Goal: Navigation & Orientation: Understand site structure

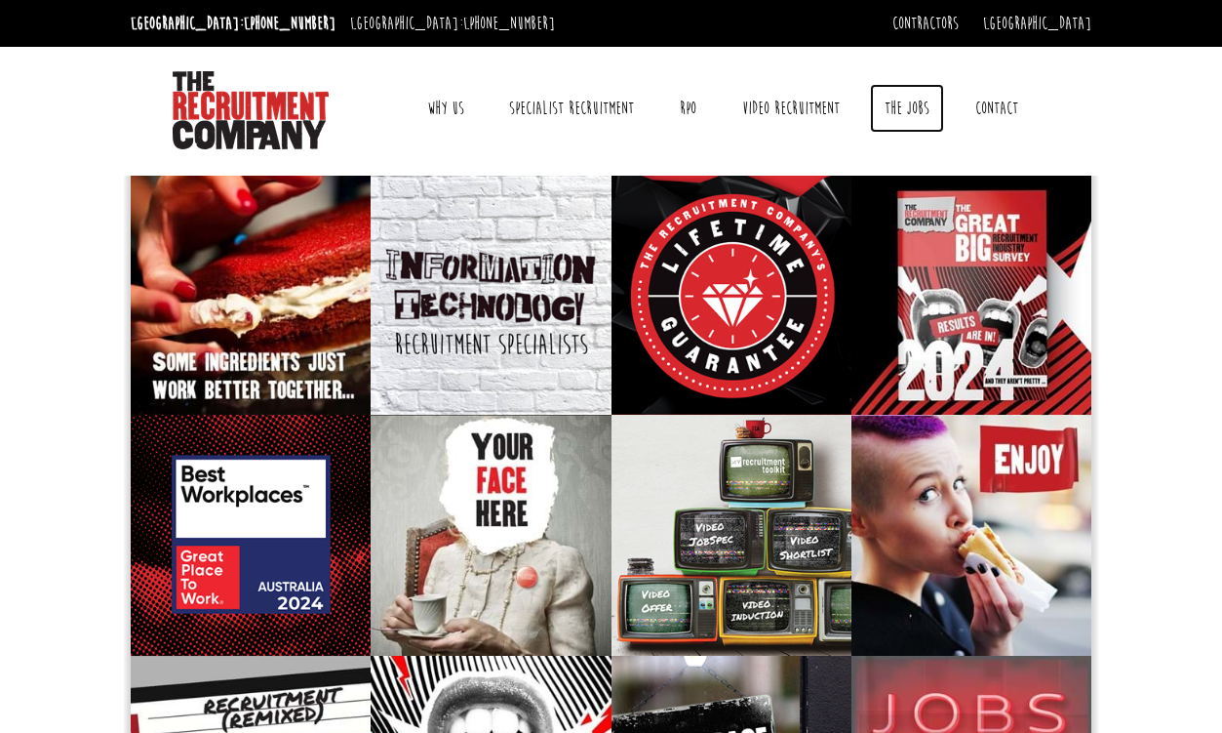
click at [897, 108] on link "The Jobs" at bounding box center [907, 108] width 74 height 49
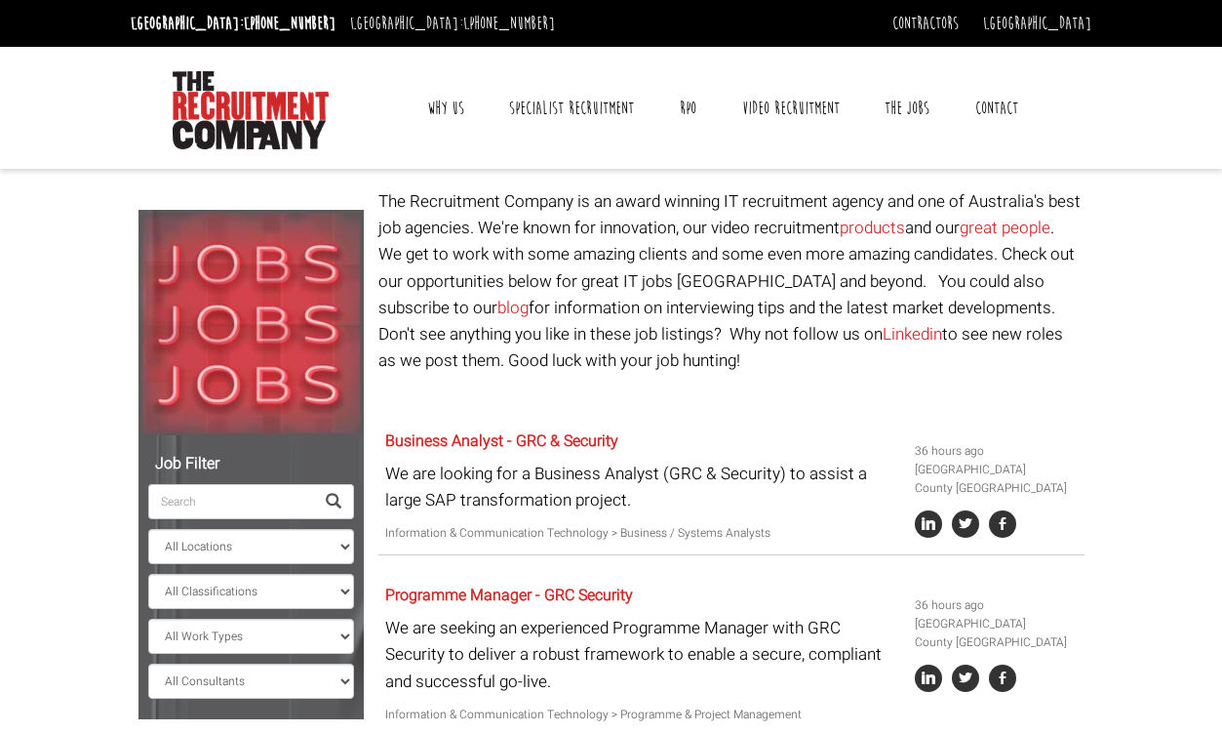
click at [452, 115] on link "Why Us" at bounding box center [446, 108] width 66 height 49
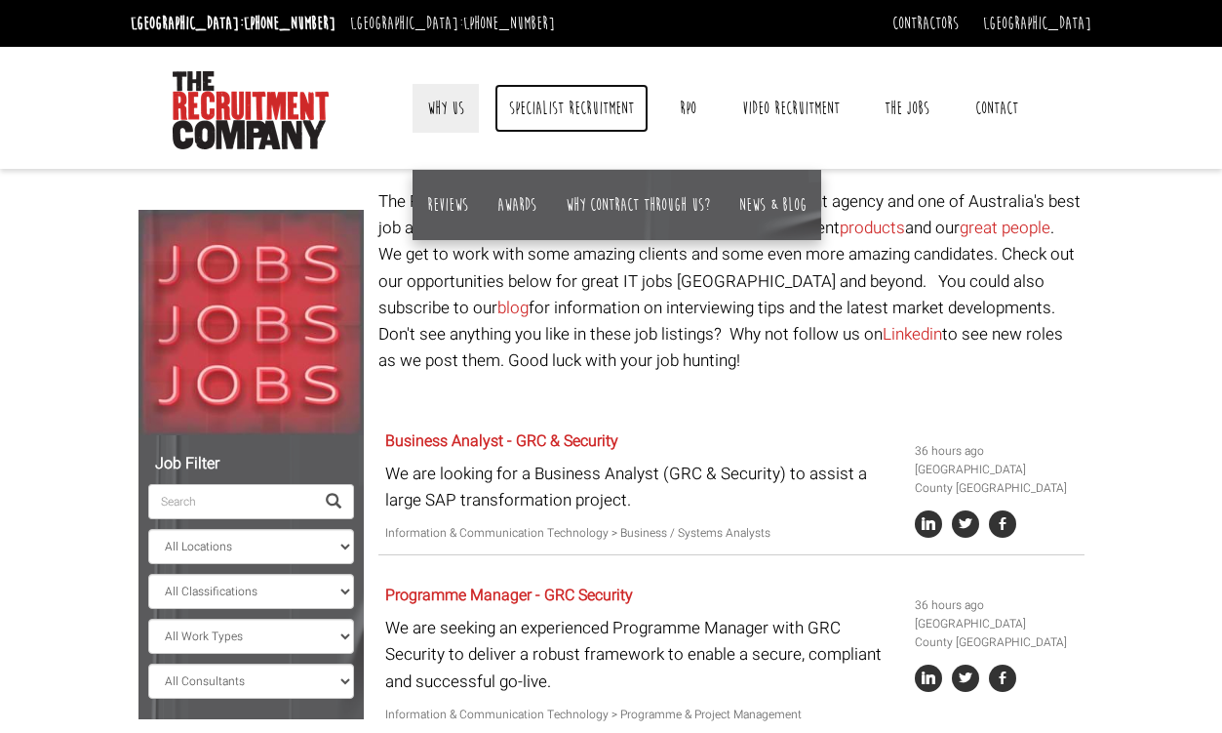
click at [564, 102] on link "Specialist Recruitment" at bounding box center [572, 108] width 154 height 49
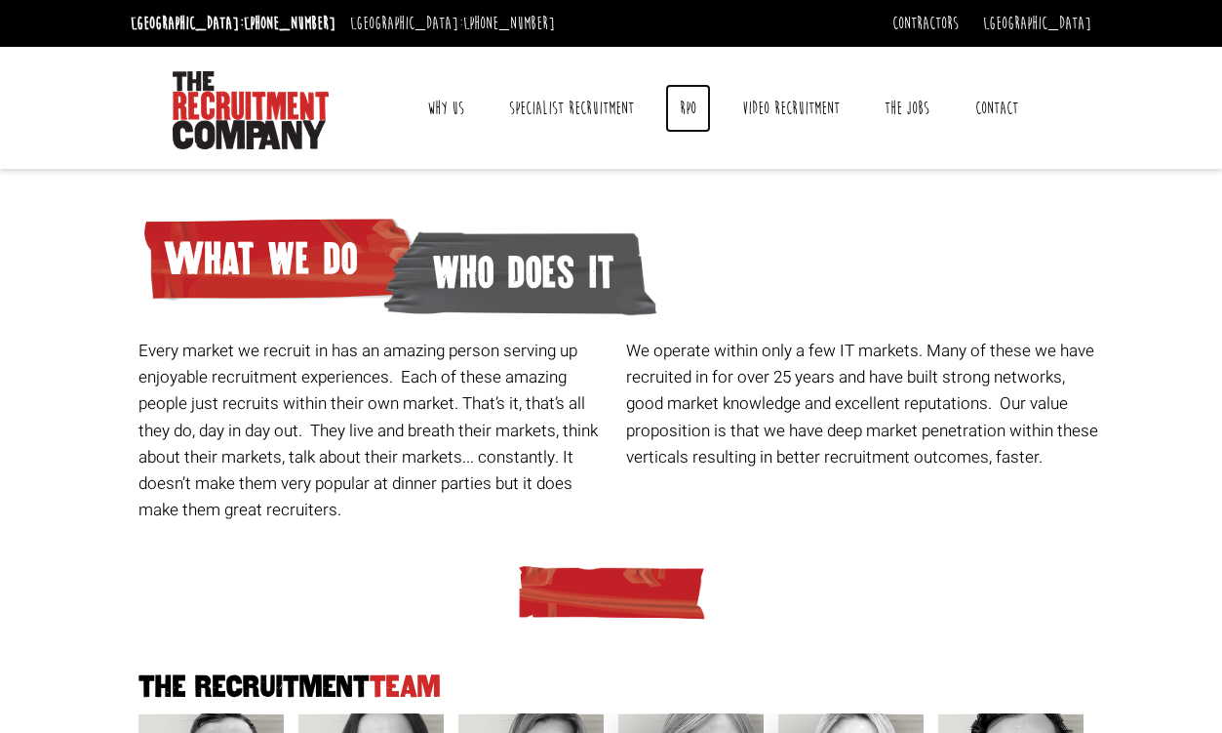
click at [698, 107] on link "RPO" at bounding box center [688, 108] width 46 height 49
click at [788, 103] on link "Video Recruitment" at bounding box center [791, 108] width 127 height 49
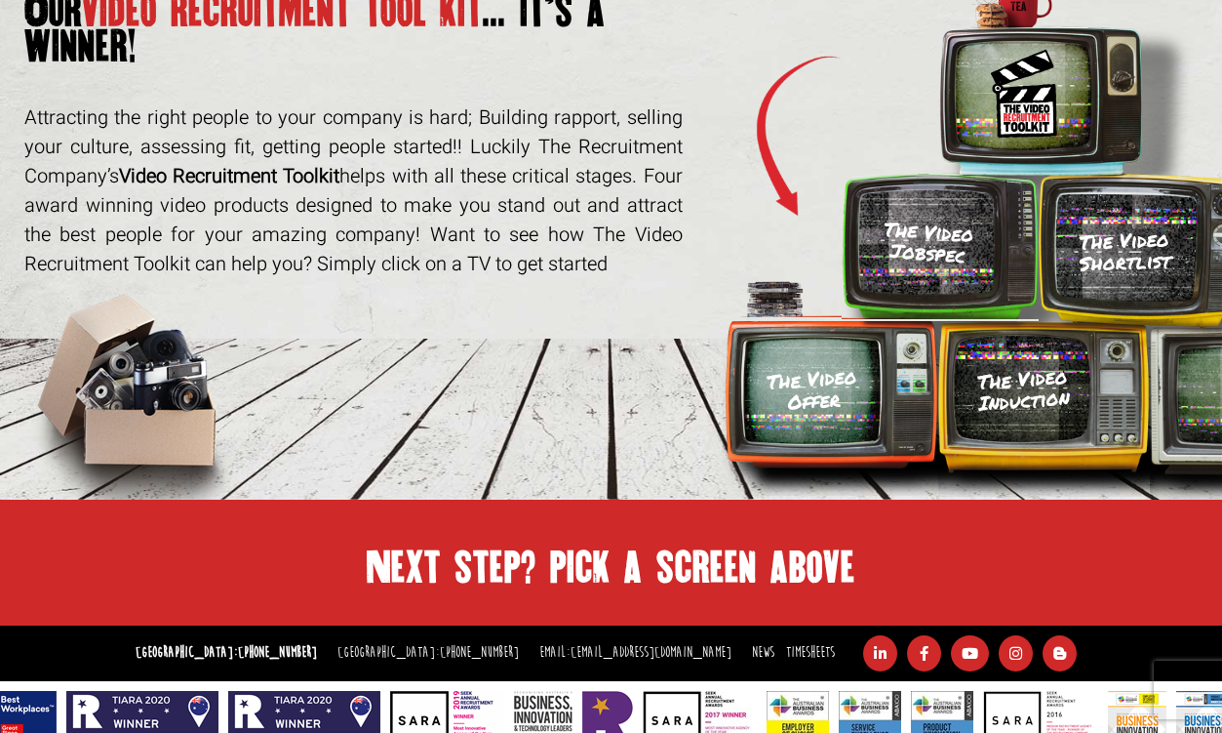
scroll to position [279, 0]
